Goal: Understand process/instructions: Learn how to perform a task or action

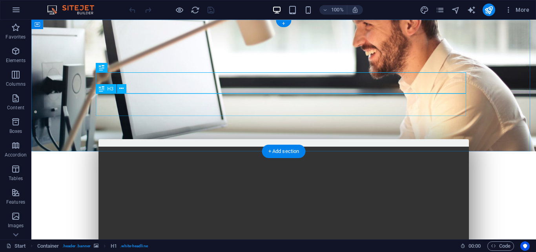
click at [268, 223] on div "Lorem ipsum dolor sit amet, consetetur sadipscing elitr, sed diam nonumy eirmod…" at bounding box center [284, 234] width 370 height 23
click at [135, 151] on div "Create a website from scratch in just 1h Lorem ipsum dolor sit amet, consetetur…" at bounding box center [283, 214] width 383 height 127
click at [108, 52] on div "Create a website from scratch in just 1h Lorem ipsum dolor sit amet, consetetur…" at bounding box center [283, 85] width 505 height 131
click at [110, 201] on div "Create a website from scratch in just 1h" at bounding box center [284, 211] width 370 height 21
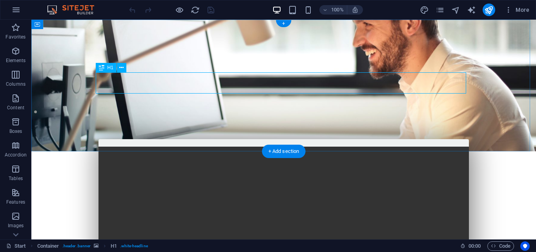
click at [142, 151] on div "Create a website from scratch in just 1h Lorem ipsum dolor sit amet, consetetur…" at bounding box center [283, 214] width 383 height 127
click at [237, 52] on div "Create a website from scratch in just 1h Lorem ipsum dolor sit amet, consetetur…" at bounding box center [283, 85] width 505 height 131
click at [250, 182] on div at bounding box center [284, 188] width 370 height 13
click at [226, 201] on div "Create a website from scratch in just 1h" at bounding box center [284, 211] width 370 height 21
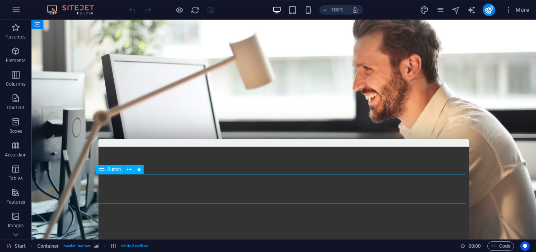
scroll to position [235, 0]
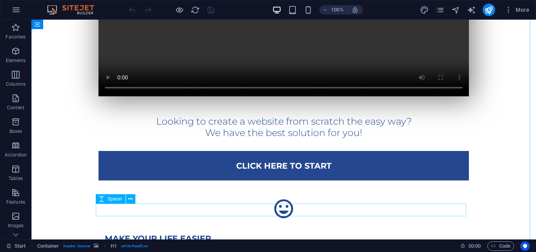
click at [283, 180] on div "Click here to Start" at bounding box center [284, 165] width 370 height 29
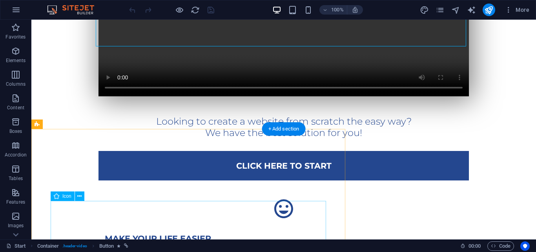
scroll to position [392, 0]
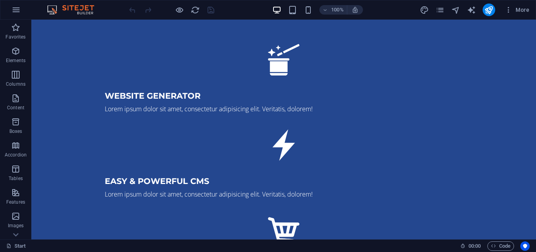
scroll to position [1043, 0]
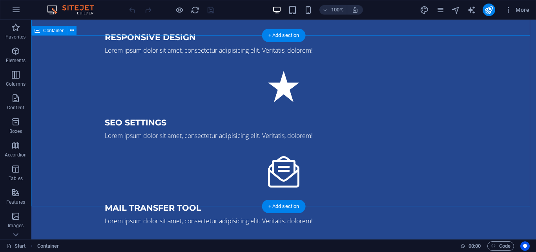
scroll to position [1336, 0]
